Goal: Task Accomplishment & Management: Use online tool/utility

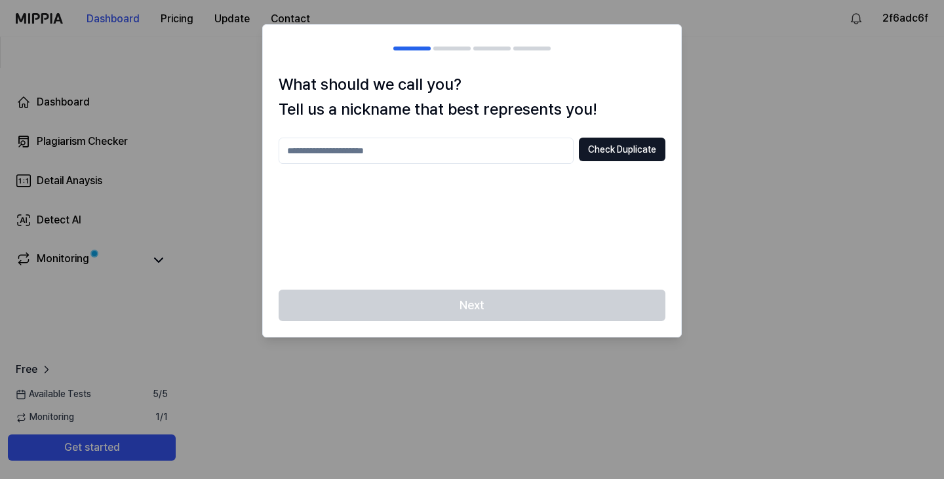
click at [459, 162] on input "text" at bounding box center [425, 151] width 295 height 26
type input "*"
type input "********"
click at [626, 154] on button "Check Duplicate" at bounding box center [622, 150] width 86 height 24
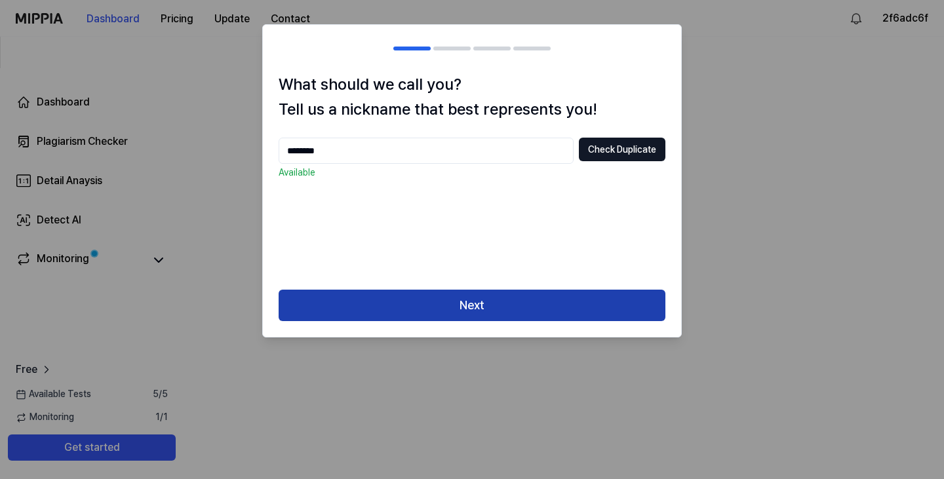
click at [510, 297] on button "Next" at bounding box center [471, 305] width 387 height 31
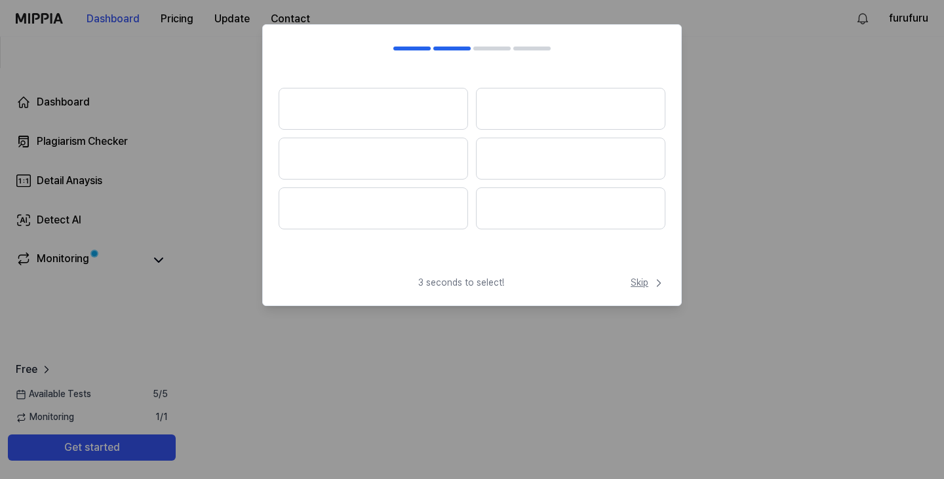
click at [643, 278] on span "Skip" at bounding box center [647, 283] width 35 height 13
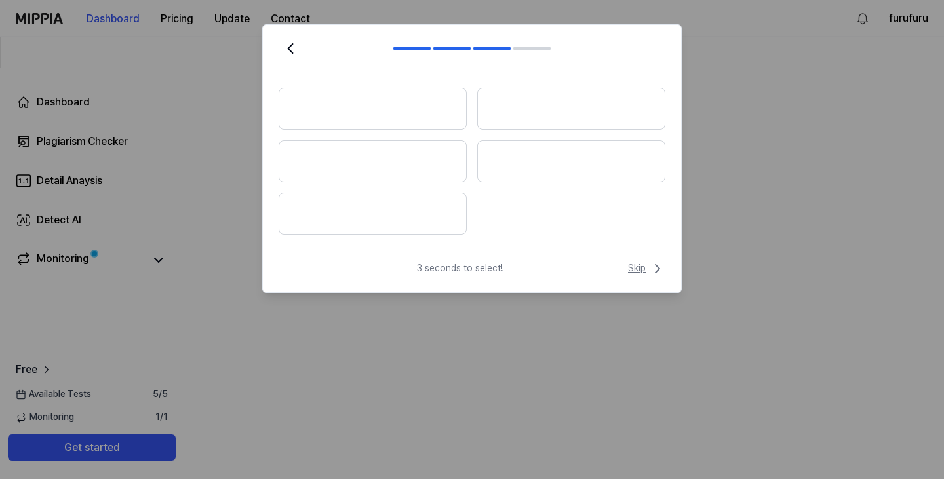
click at [647, 269] on span "Skip" at bounding box center [646, 269] width 37 height 16
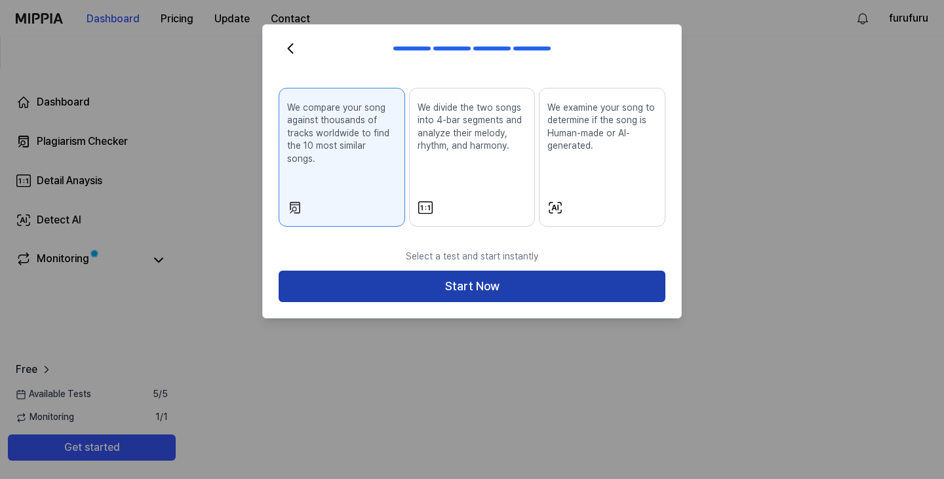
click at [451, 280] on button "Start Now" at bounding box center [471, 286] width 387 height 31
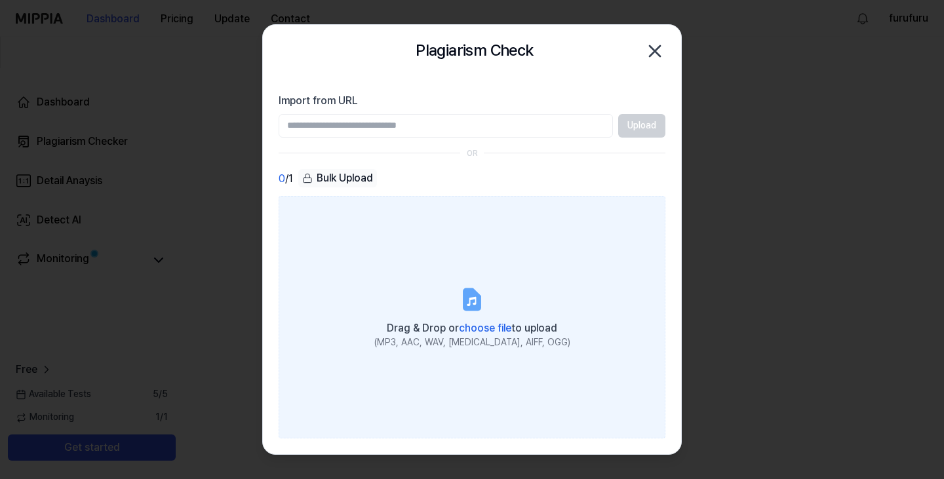
click at [468, 402] on label "Drag & Drop or choose file to upload (MP3, AAC, WAV, FLAC, AIFF, OGG)" at bounding box center [471, 317] width 387 height 242
click at [0, 0] on input "Drag & Drop or choose file to upload (MP3, AAC, WAV, FLAC, AIFF, OGG)" at bounding box center [0, 0] width 0 height 0
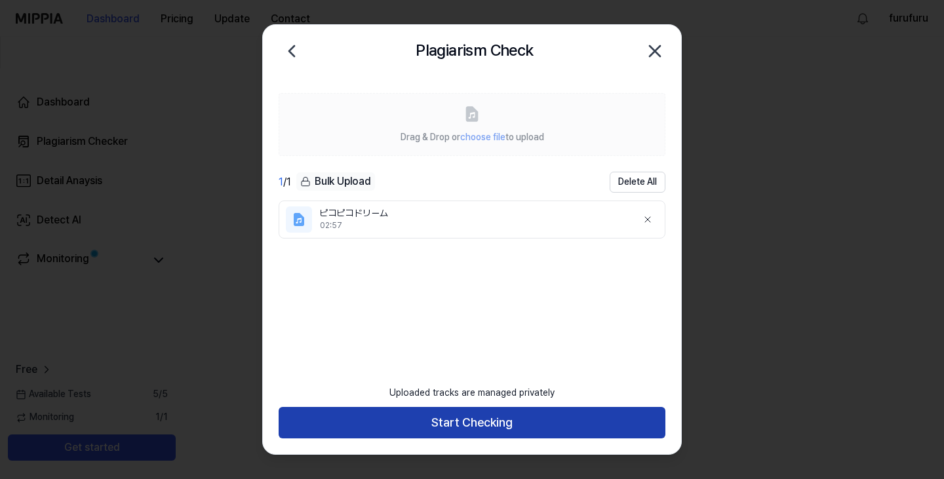
click at [489, 421] on button "Start Checking" at bounding box center [471, 422] width 387 height 31
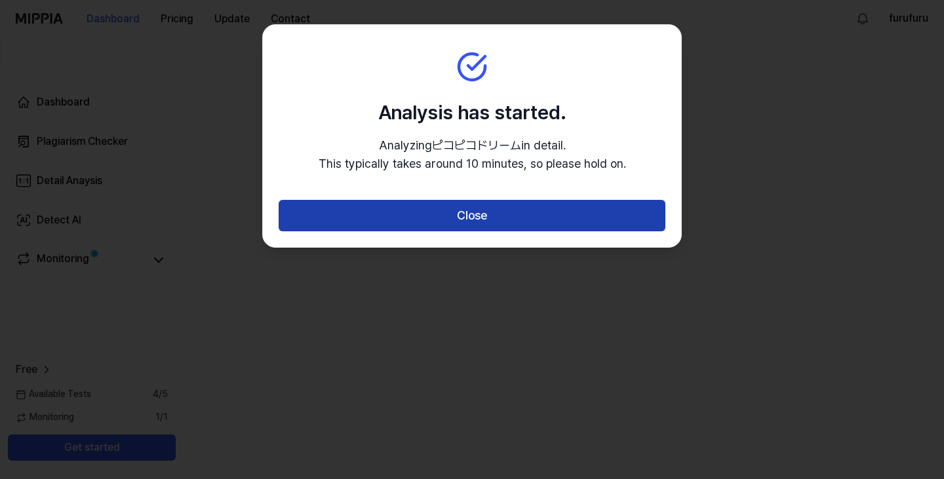
click at [494, 210] on button "Close" at bounding box center [471, 215] width 387 height 31
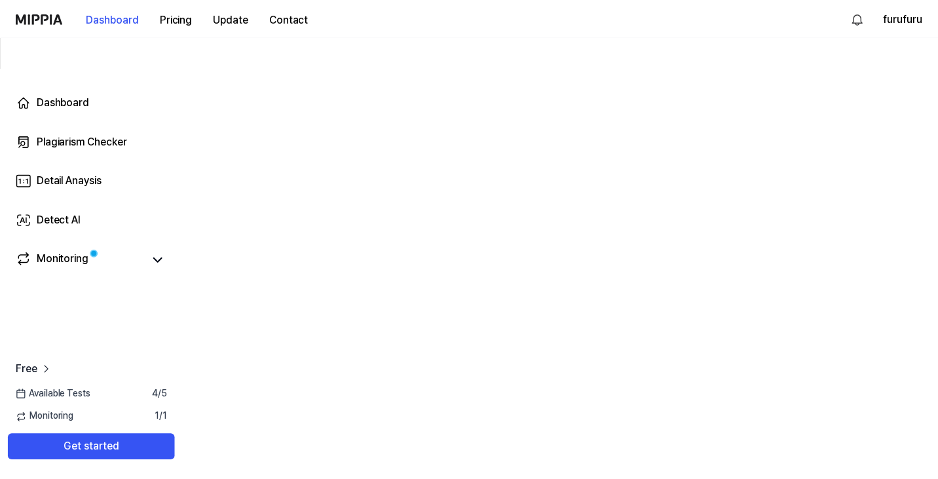
scroll to position [131, 0]
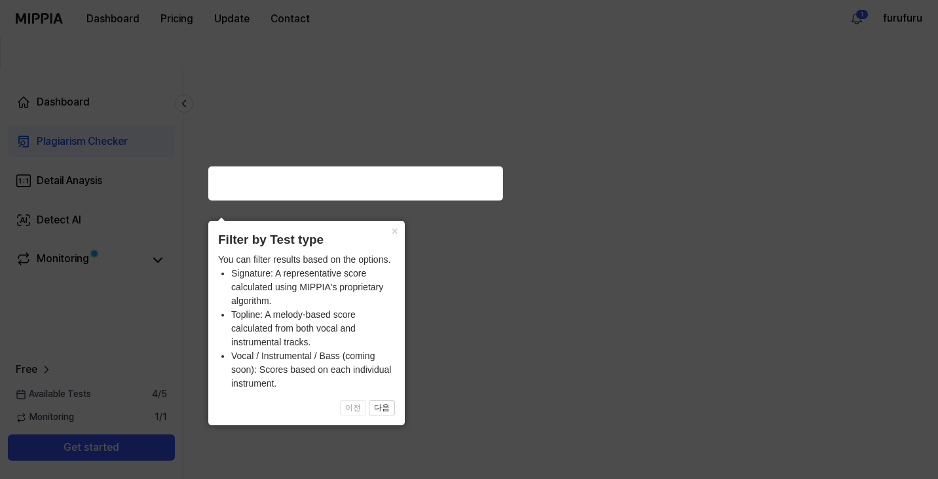
click at [555, 136] on icon at bounding box center [472, 239] width 944 height 479
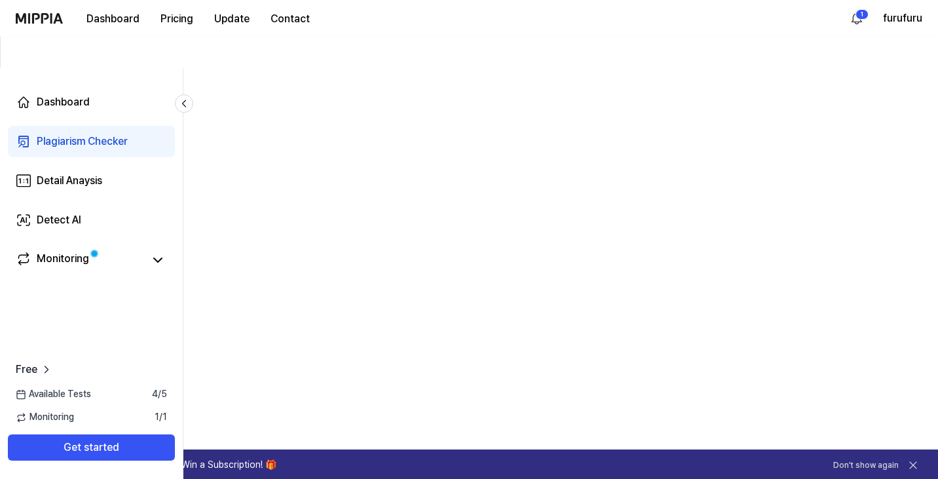
scroll to position [0, 0]
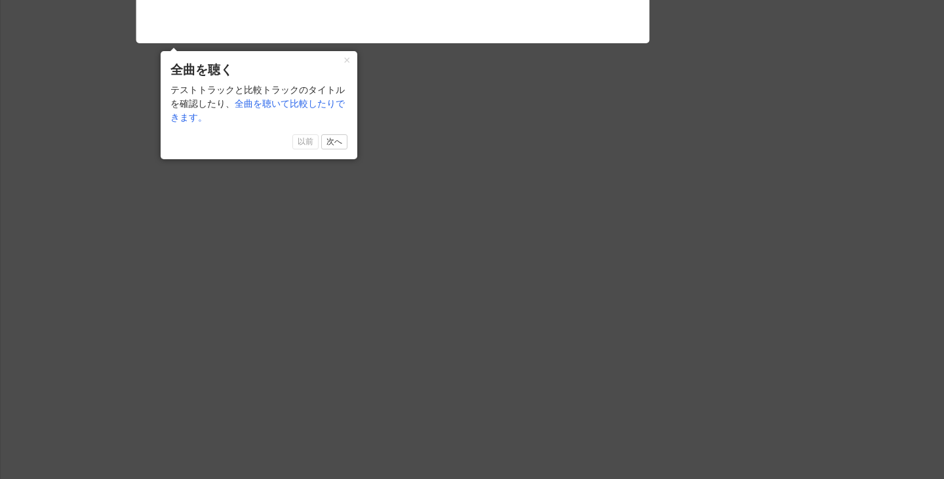
click at [598, 205] on icon at bounding box center [472, 236] width 944 height 486
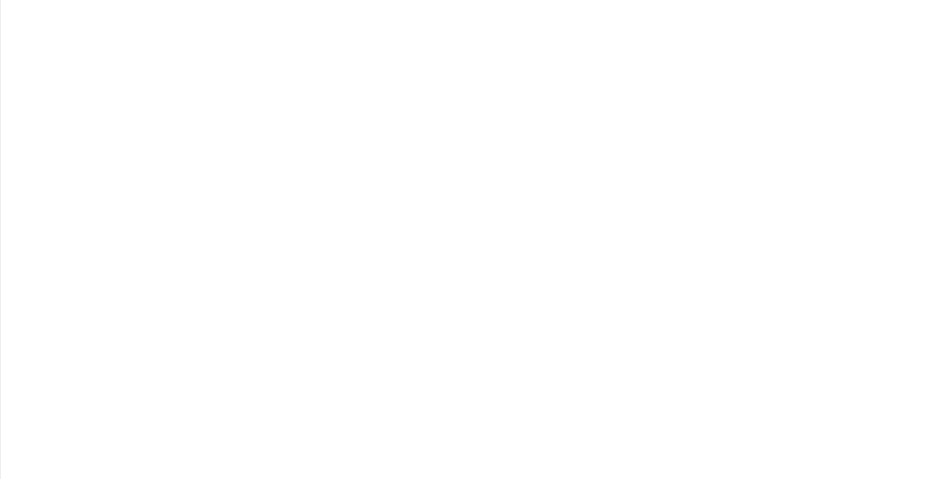
scroll to position [249, 199]
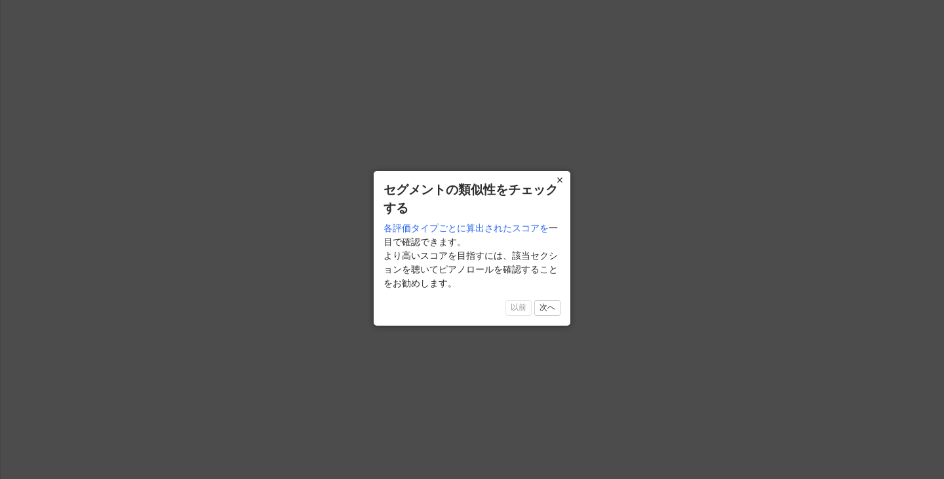
click at [559, 182] on font "×" at bounding box center [559, 180] width 7 height 13
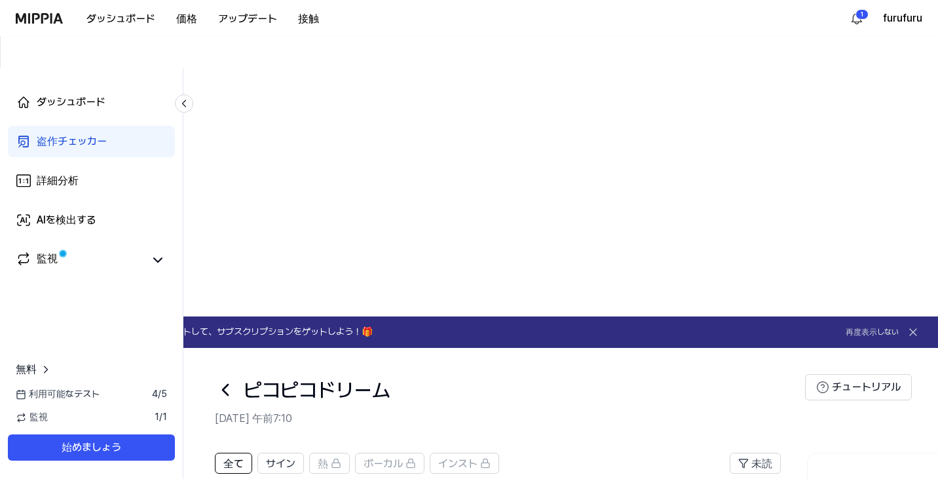
scroll to position [213, 0]
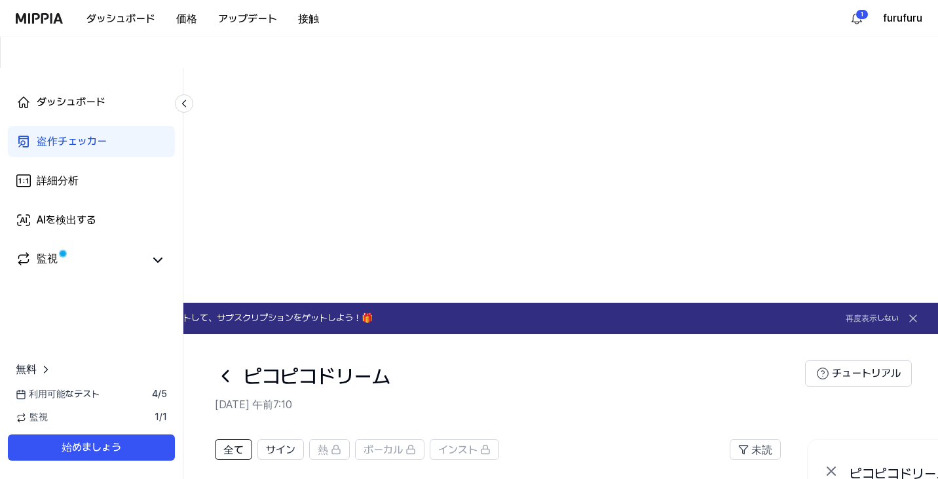
drag, startPoint x: 332, startPoint y: 396, endPoint x: 425, endPoint y: 400, distance: 93.1
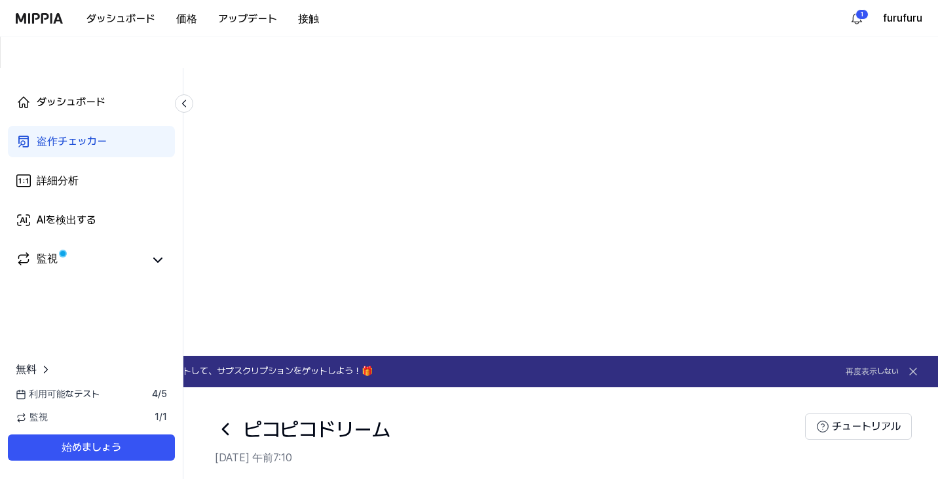
scroll to position [147, 0]
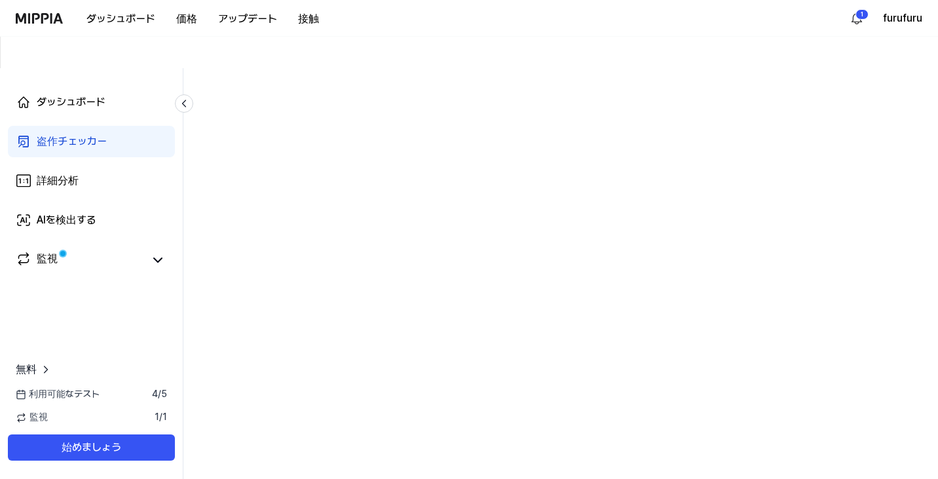
scroll to position [0, 0]
drag, startPoint x: 537, startPoint y: 139, endPoint x: 494, endPoint y: 136, distance: 43.3
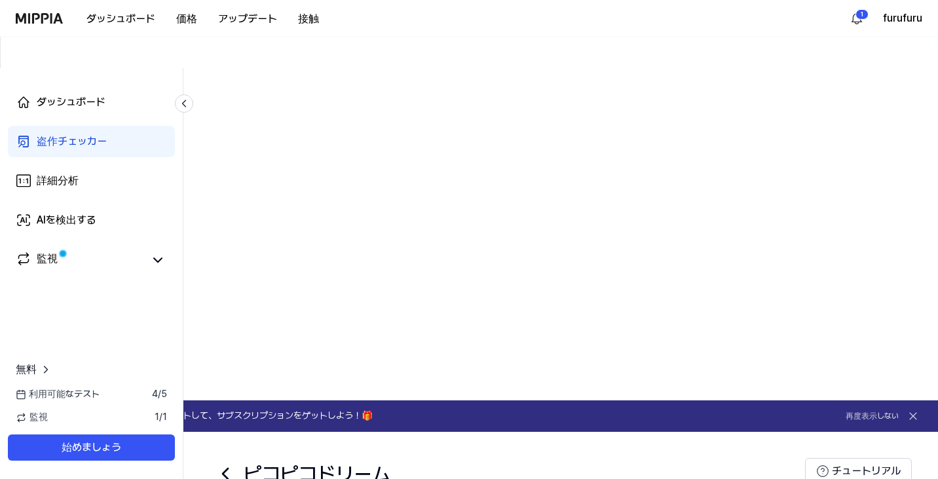
scroll to position [131, 0]
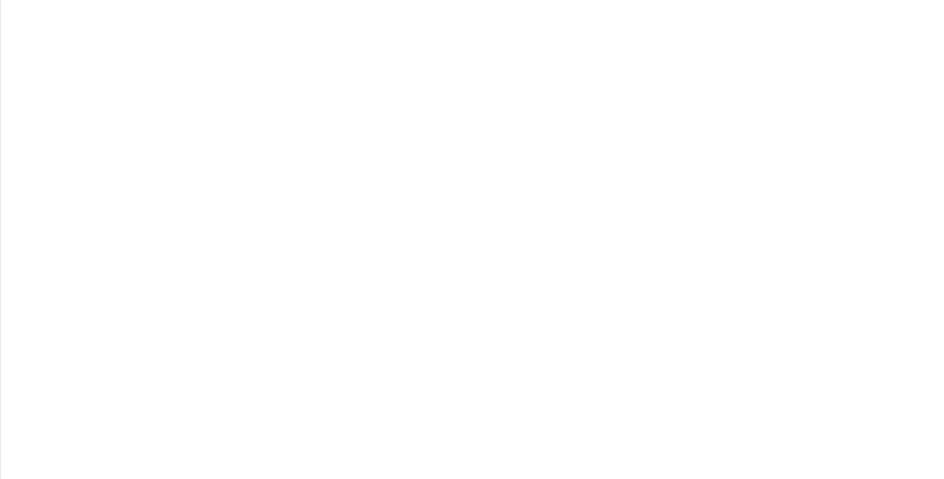
scroll to position [0, 199]
